Goal: Find specific page/section: Find specific page/section

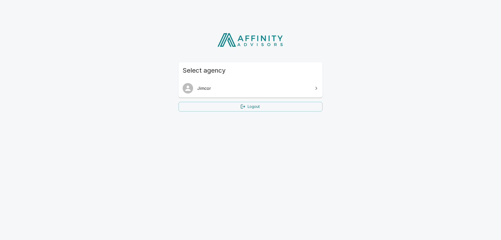
click at [208, 89] on span "Jimcor" at bounding box center [253, 88] width 113 height 6
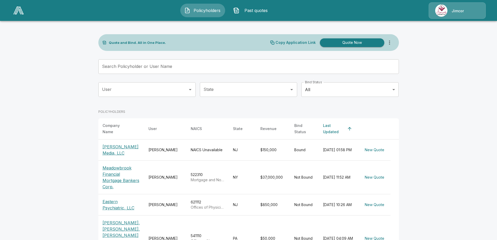
click at [113, 169] on p "Meadowbrook Financial Mortgage Bankers Corp." at bounding box center [122, 177] width 38 height 25
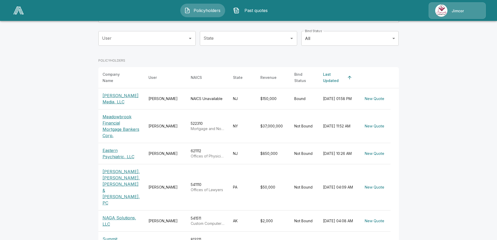
scroll to position [52, 0]
click at [116, 147] on p "Eastern Psychiatric, LLC" at bounding box center [122, 152] width 38 height 13
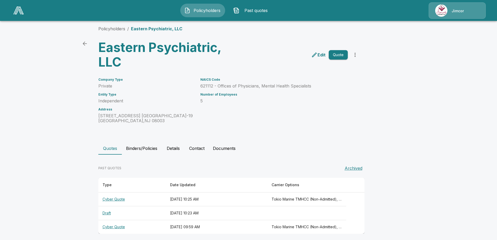
scroll to position [8, 0]
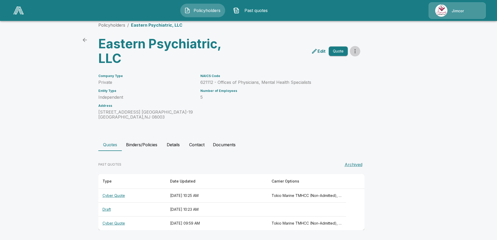
click at [357, 51] on icon "more" at bounding box center [355, 51] width 6 height 6
click at [416, 50] on main "Policyholders / Eastern Psychiatric, LLC Eastern Psychiatric, LLC Edit Quote Co…" at bounding box center [248, 115] width 497 height 247
